Goal: Transaction & Acquisition: Purchase product/service

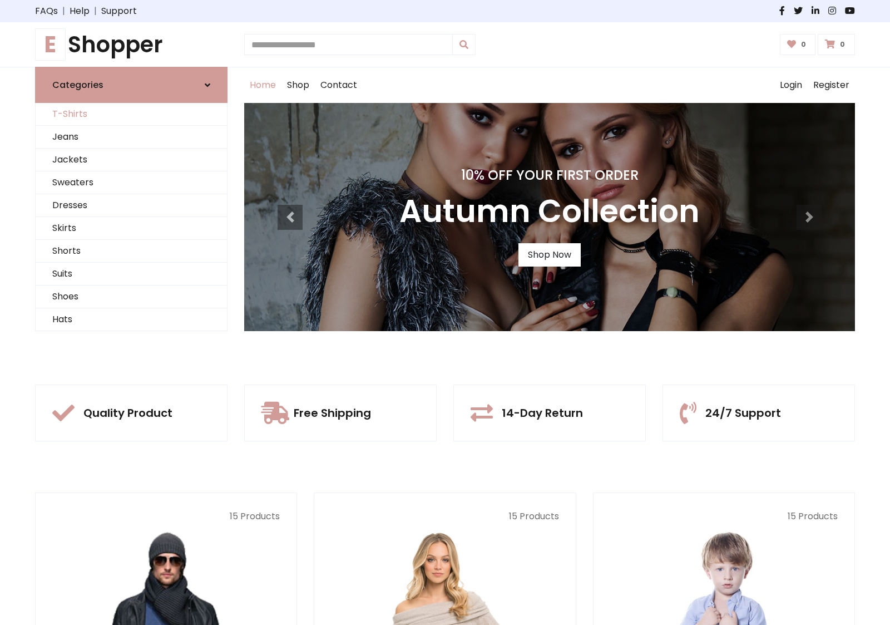
click at [131, 114] on link "T-Shirts" at bounding box center [131, 114] width 191 height 23
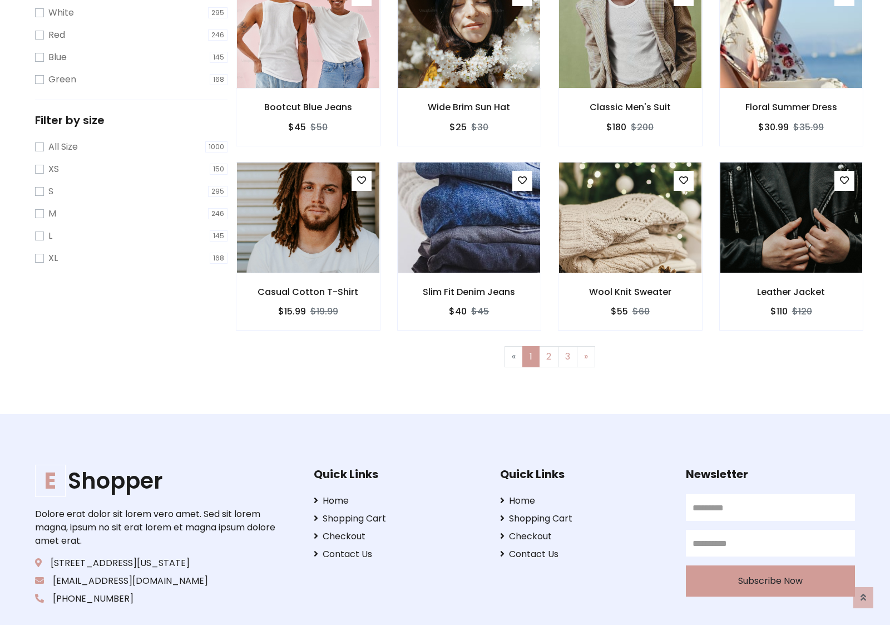
scroll to position [20, 0]
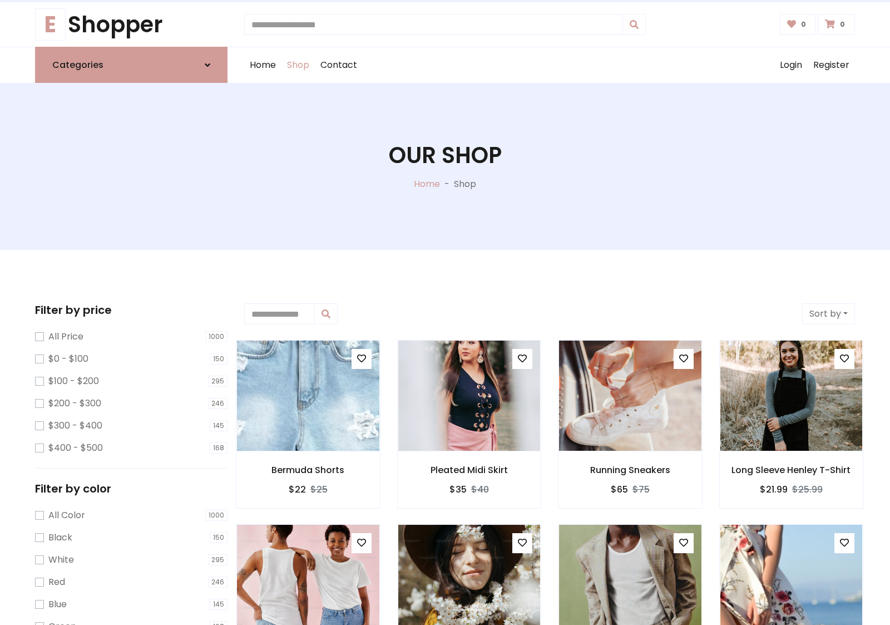
click at [445, 166] on h1 "Our Shop" at bounding box center [445, 155] width 113 height 27
click at [550, 65] on div "Home Shop Contact Log out Login Register" at bounding box center [549, 65] width 611 height 36
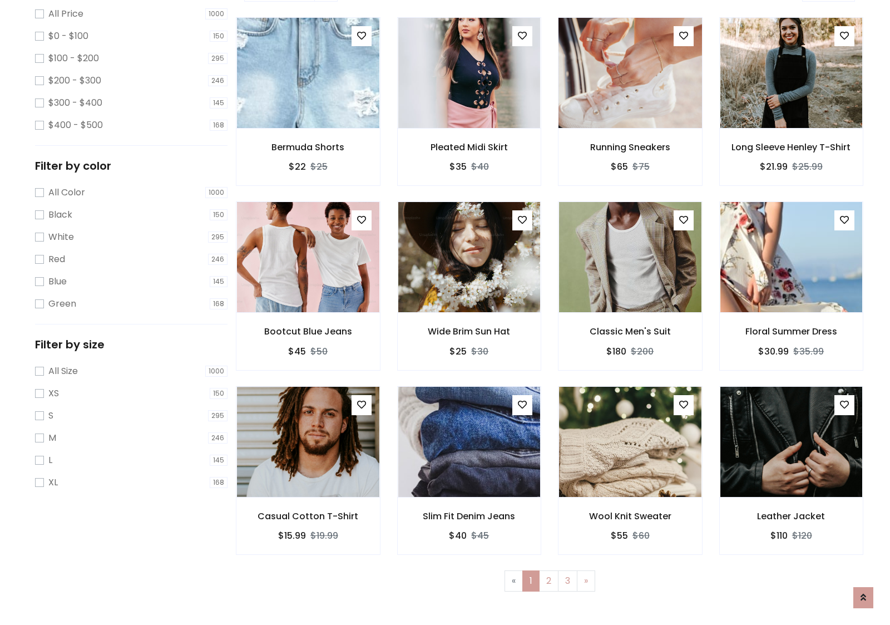
click at [630, 112] on img at bounding box center [630, 72] width 171 height 267
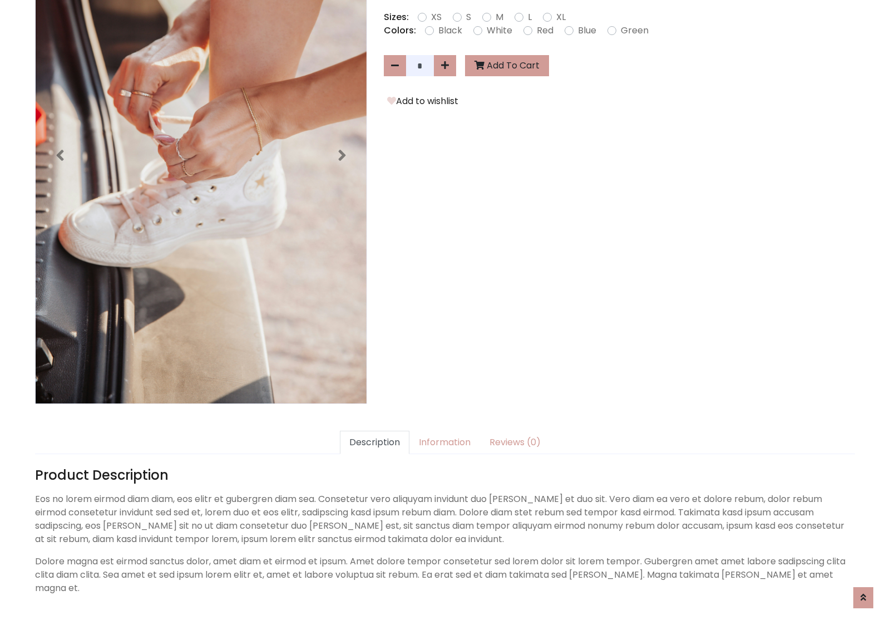
scroll to position [272, 0]
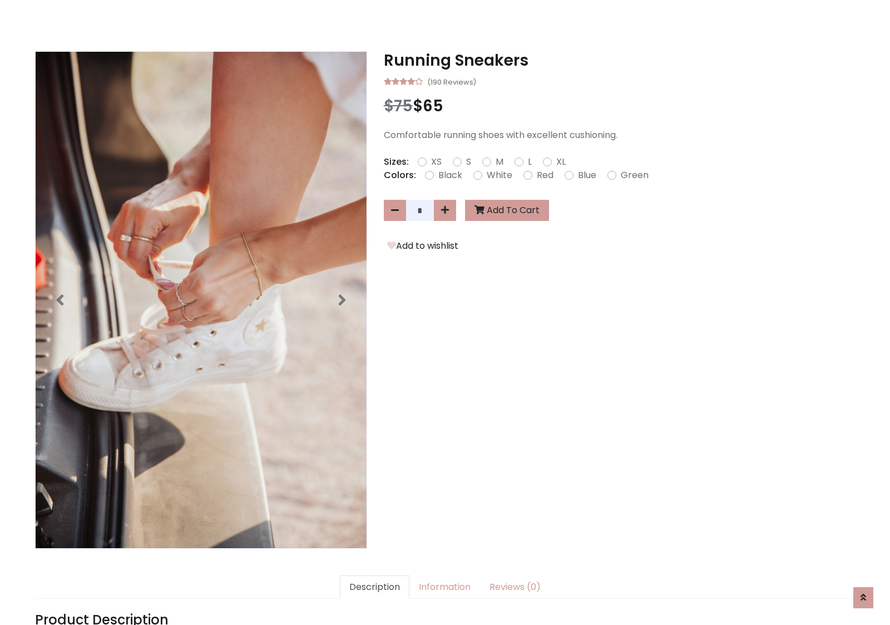
click at [619, 60] on h3 "Running Sneakers" at bounding box center [619, 60] width 471 height 19
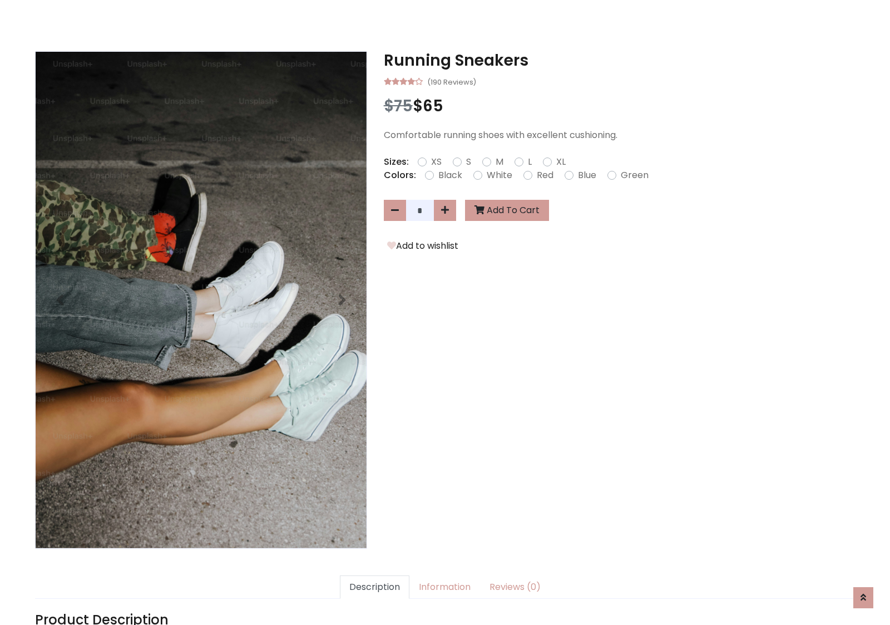
click at [619, 60] on h3 "Running Sneakers" at bounding box center [619, 60] width 471 height 19
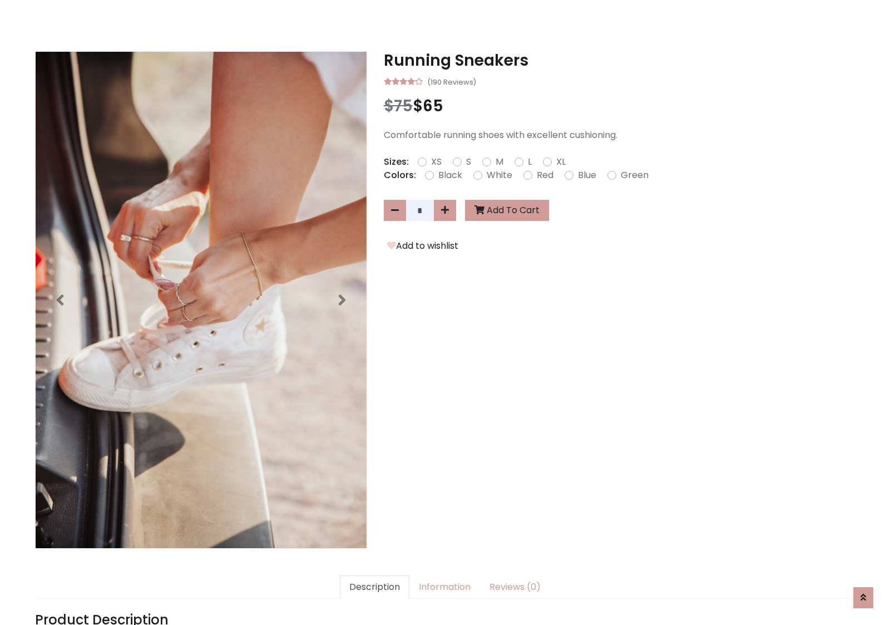
click at [619, 60] on h3 "Running Sneakers" at bounding box center [619, 60] width 471 height 19
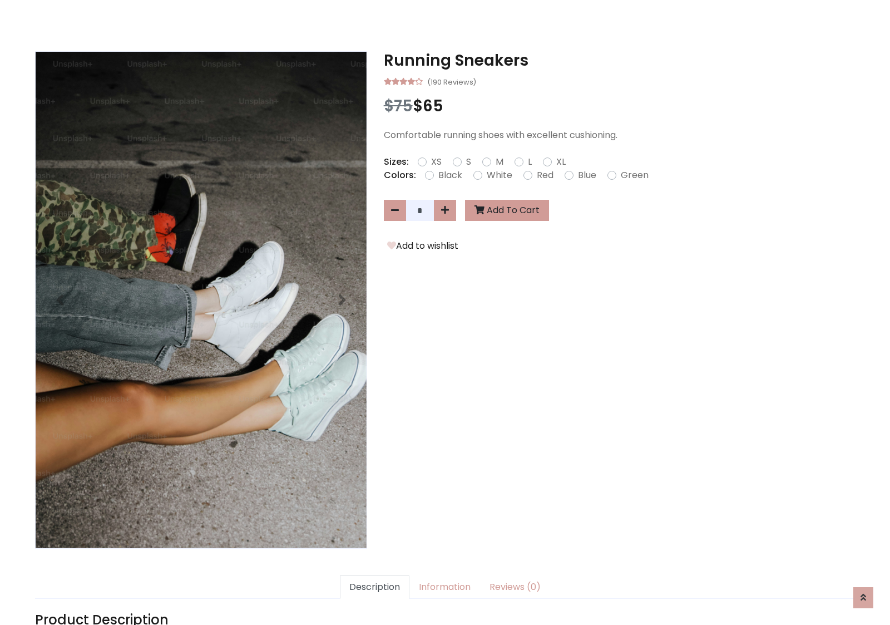
scroll to position [0, 0]
